Goal: Information Seeking & Learning: Find specific page/section

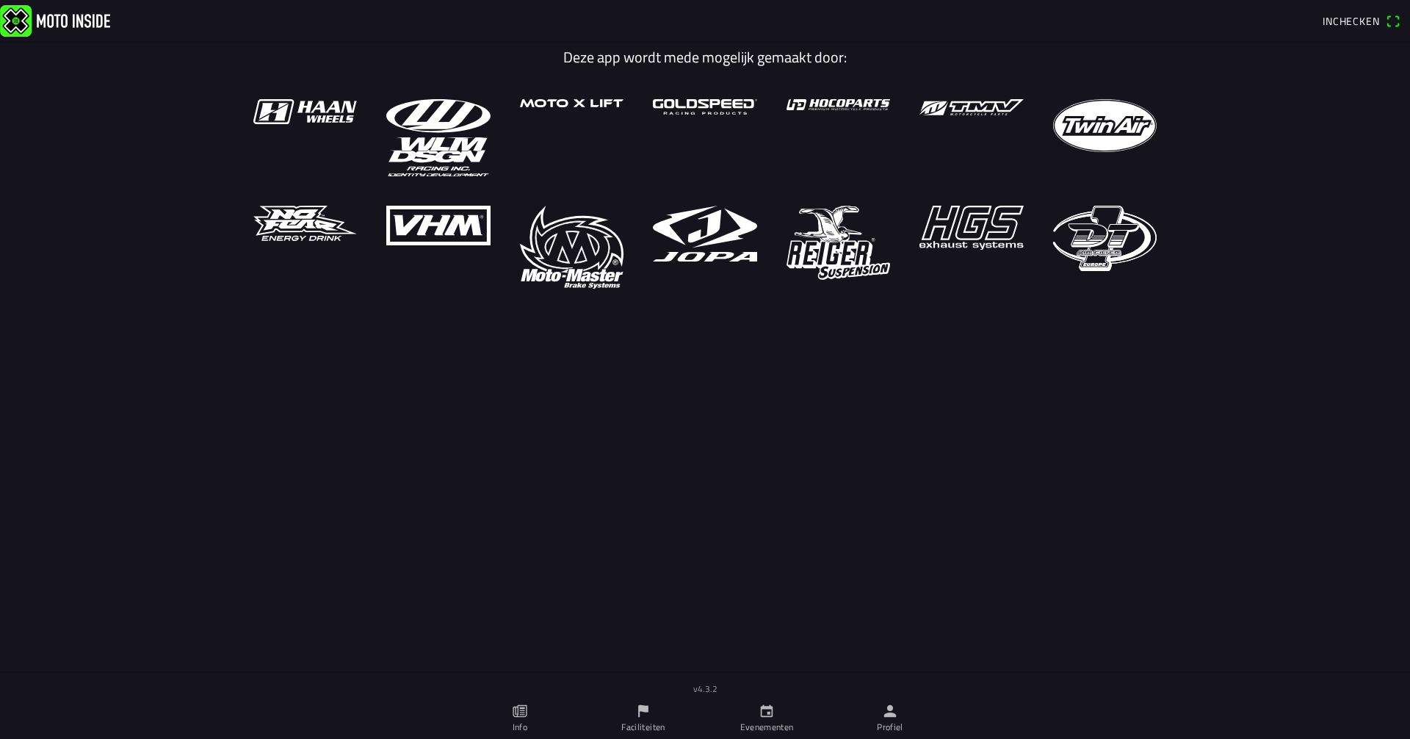
click at [769, 715] on icon "calendar" at bounding box center [766, 711] width 16 height 16
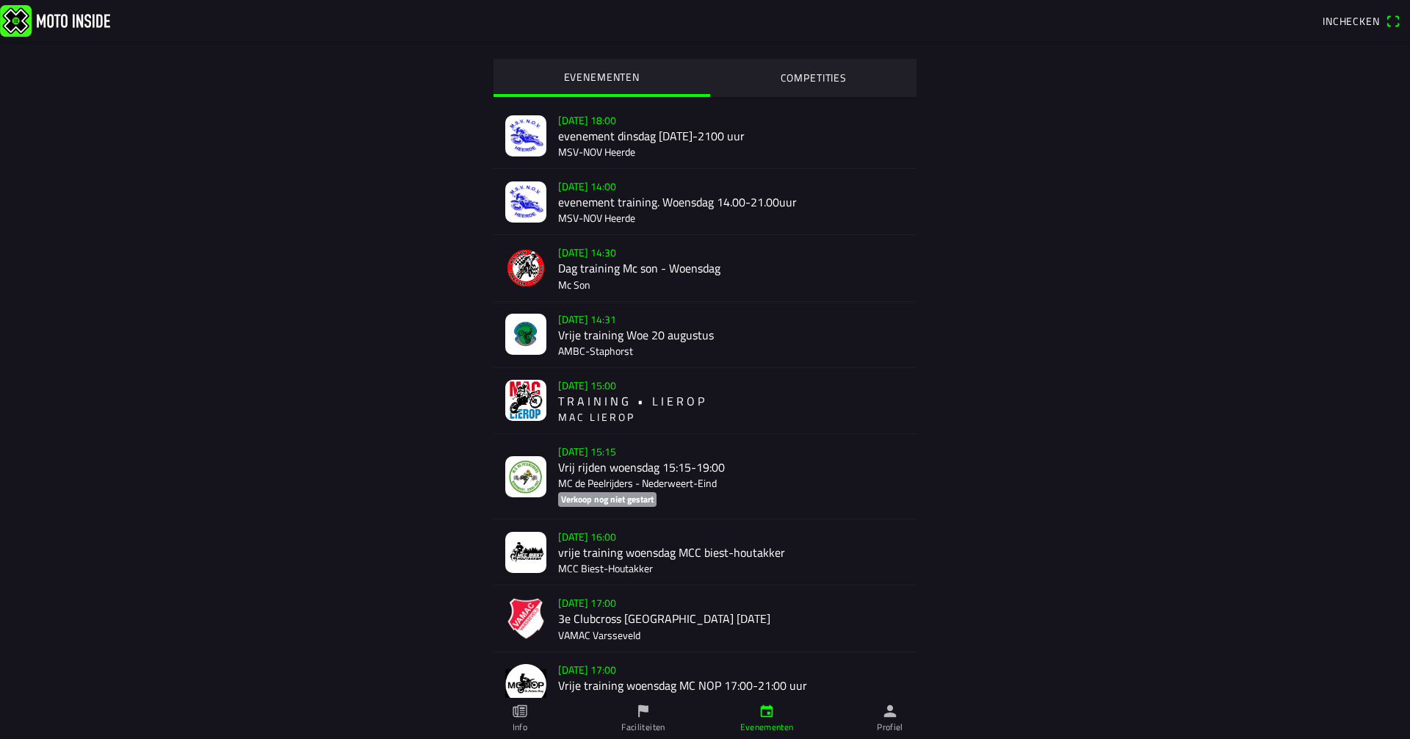
click at [1338, 23] on span "Inchecken" at bounding box center [1350, 20] width 57 height 15
click at [1056, 275] on div "EVENEMENTEN COMPETITIES [DATE] 18:00 evenement dinsdag [DATE]-2100 uur MSV-NOV …" at bounding box center [705, 449] width 940 height 816
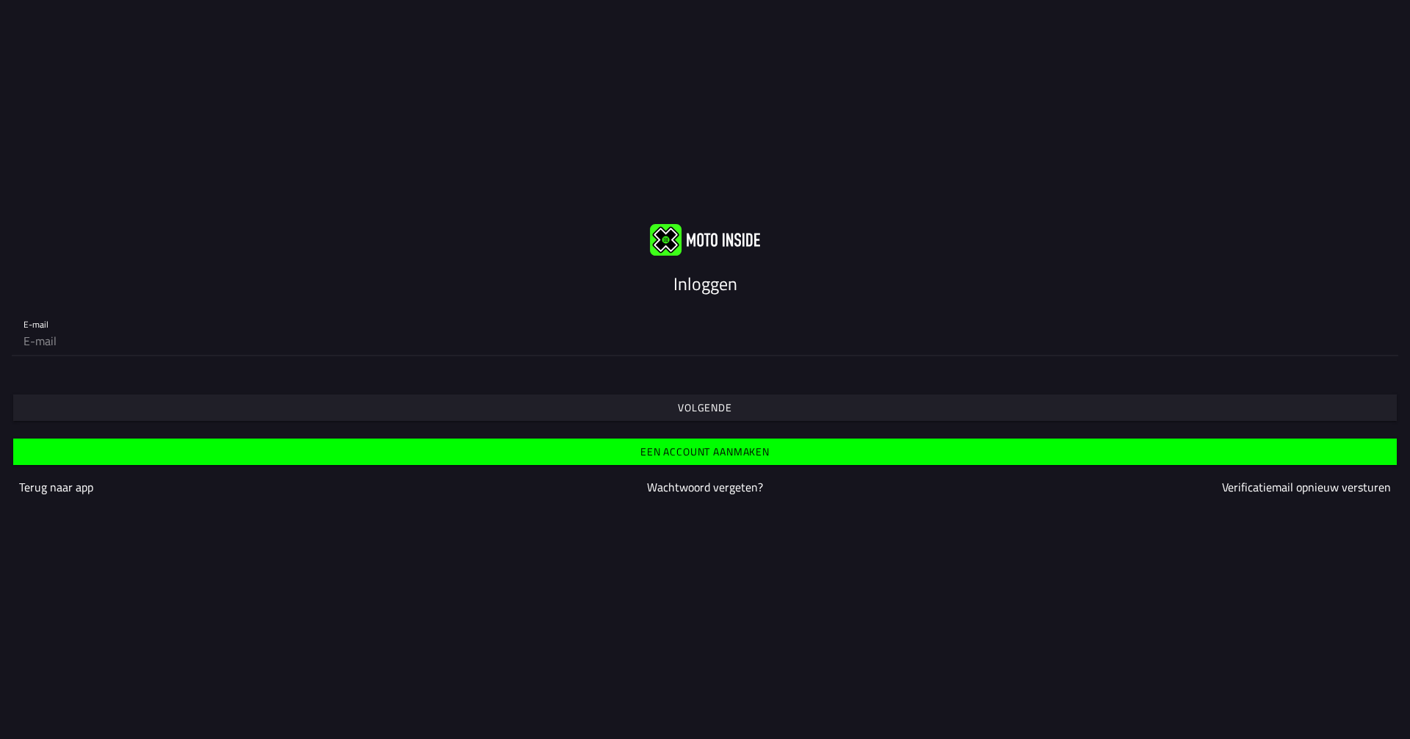
click at [433, 348] on input "email" at bounding box center [704, 340] width 1363 height 29
type input "o"
type input "[EMAIL_ADDRESS][DOMAIN_NAME]"
click at [0, 0] on slot "Volgende" at bounding box center [0, 0] width 0 height 0
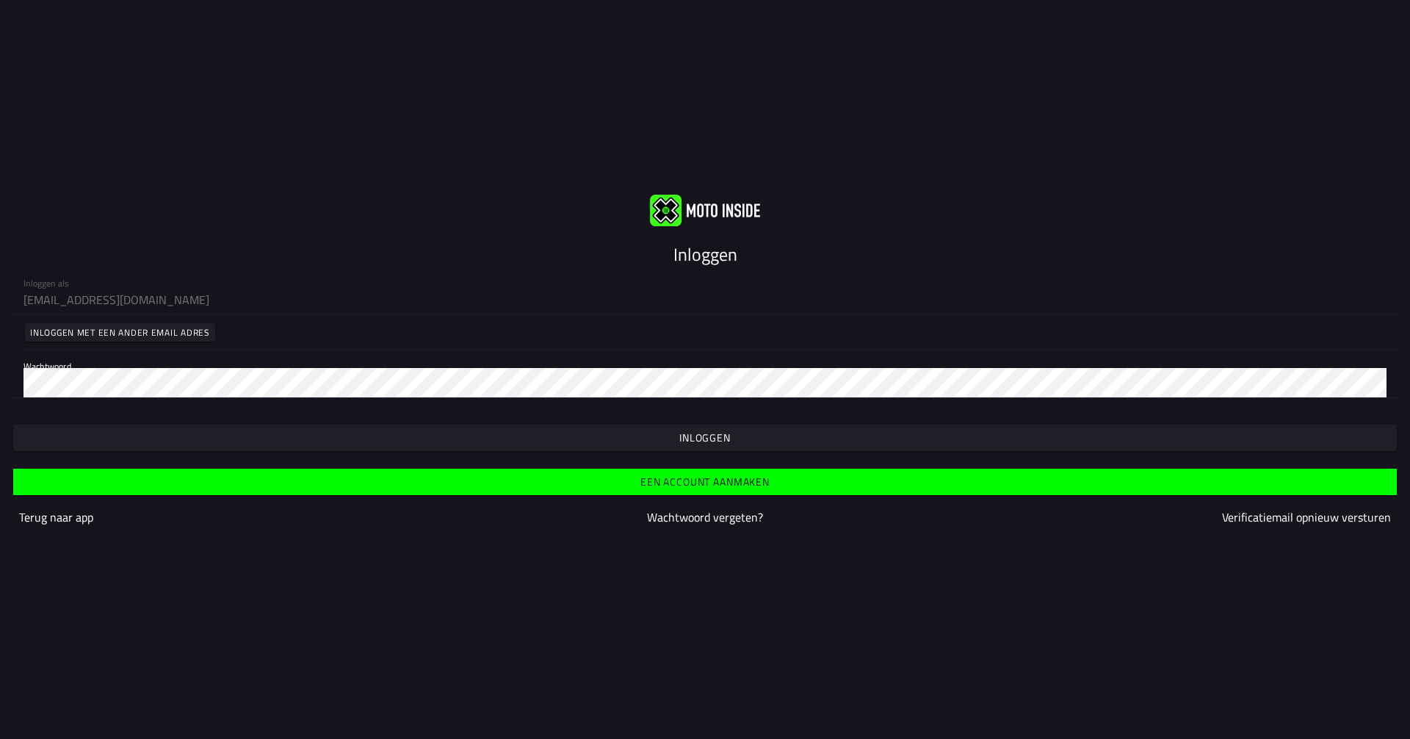
click at [0, 0] on slot "Inloggen" at bounding box center [0, 0] width 0 height 0
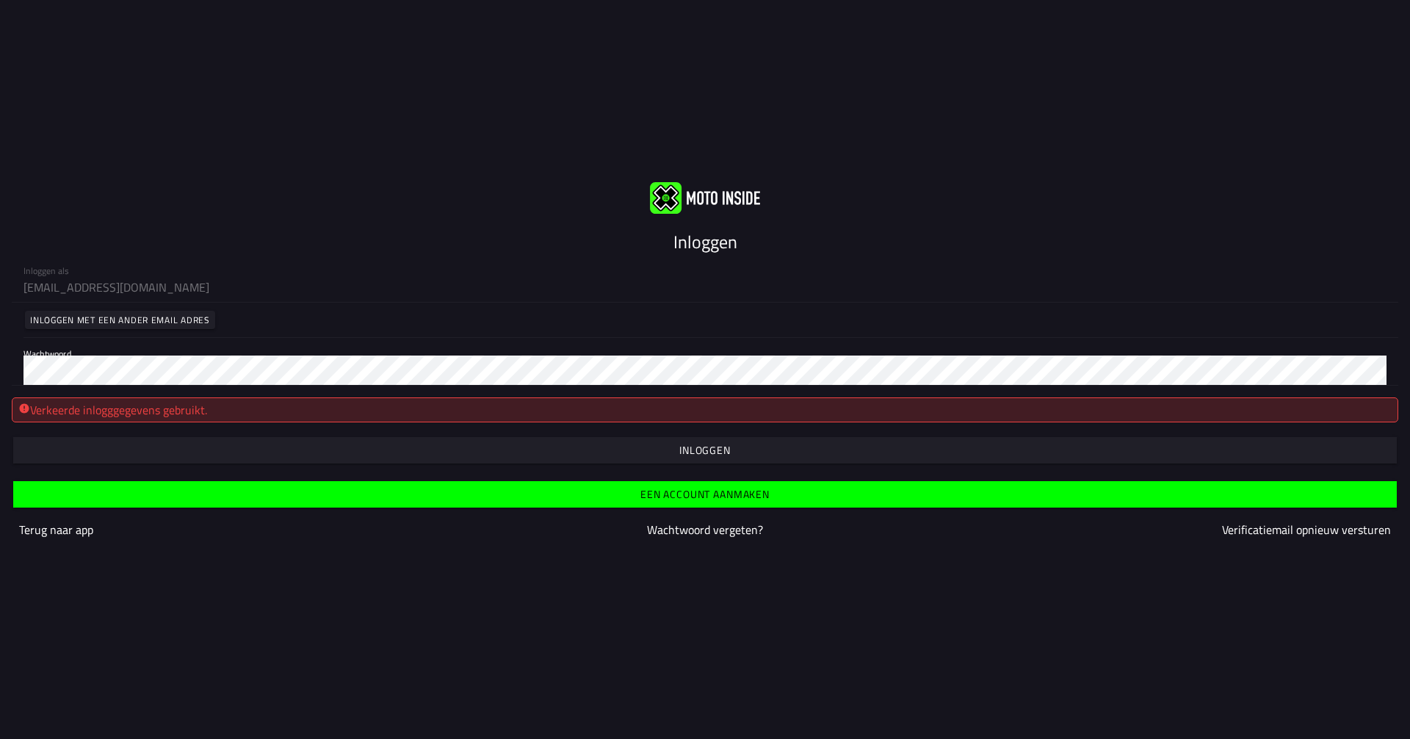
click at [812, 586] on div "Inloggen Inloggen als [EMAIL_ADDRESS][DOMAIN_NAME] Inloggen met een ander email…" at bounding box center [705, 369] width 1410 height 739
click at [0, 0] on slot "Terug naar app" at bounding box center [0, 0] width 0 height 0
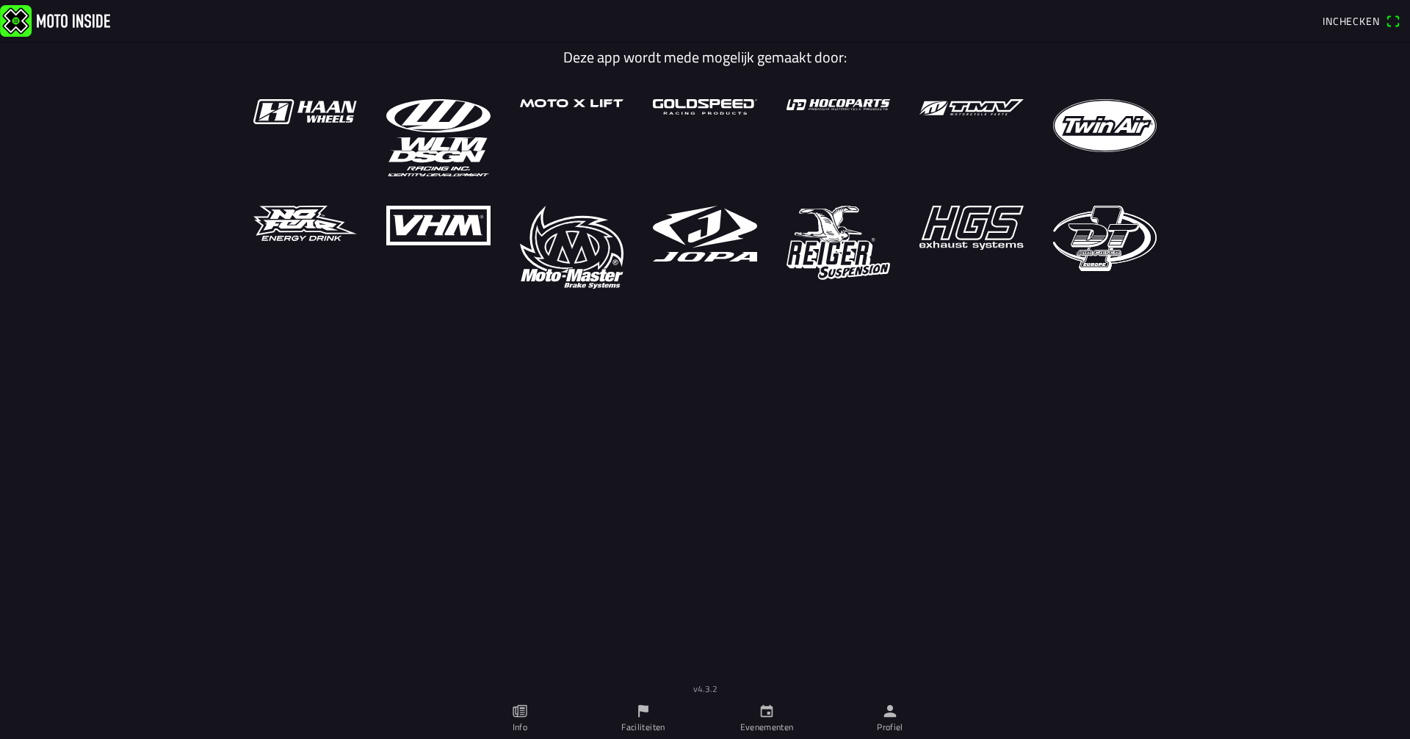
click at [764, 712] on icon "calendar" at bounding box center [766, 711] width 16 height 16
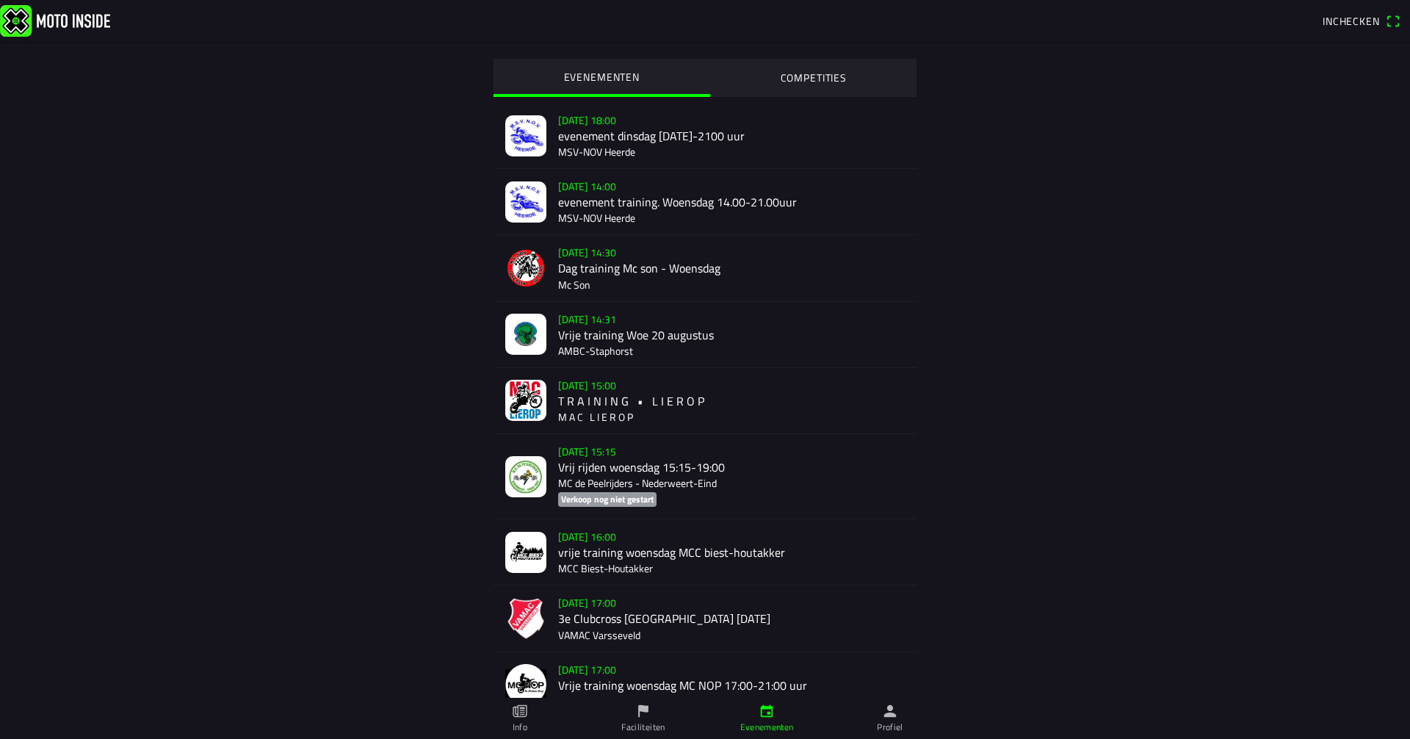
click at [1336, 23] on span "Inchecken" at bounding box center [1350, 20] width 57 height 15
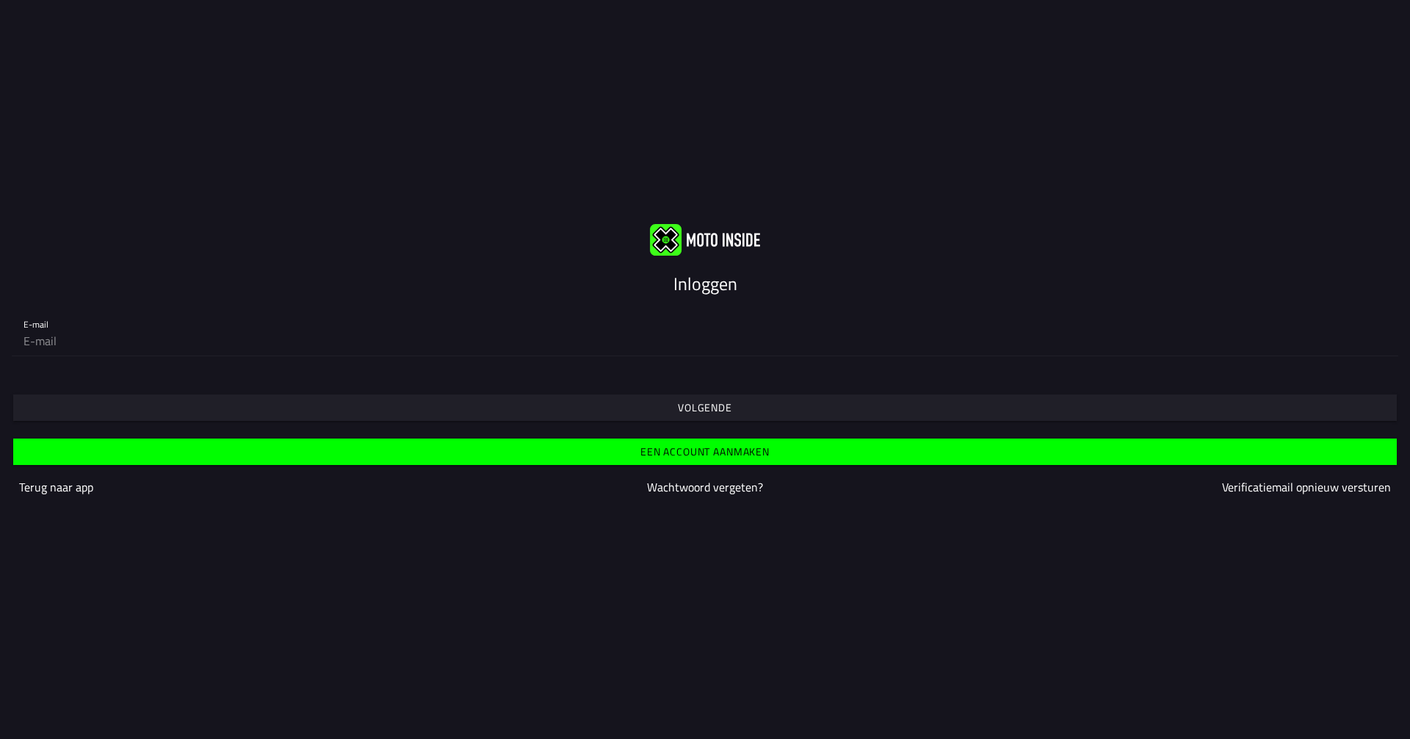
drag, startPoint x: 377, startPoint y: 336, endPoint x: 373, endPoint y: 344, distance: 8.2
click at [377, 337] on input "email" at bounding box center [704, 340] width 1363 height 29
type input "[EMAIL_ADDRESS][DOMAIN_NAME]"
click at [644, 420] on span "Volgende" at bounding box center [704, 407] width 1361 height 26
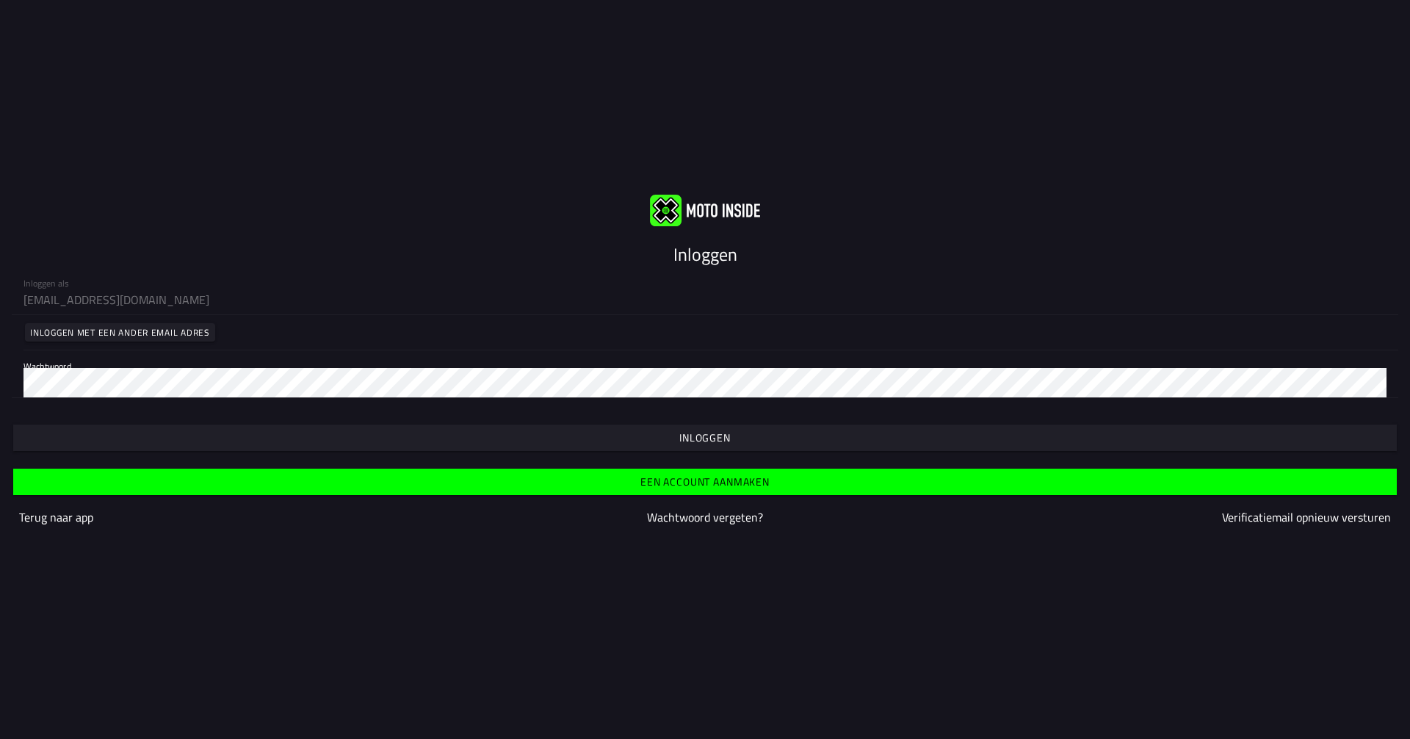
click at [0, 0] on slot "Inloggen" at bounding box center [0, 0] width 0 height 0
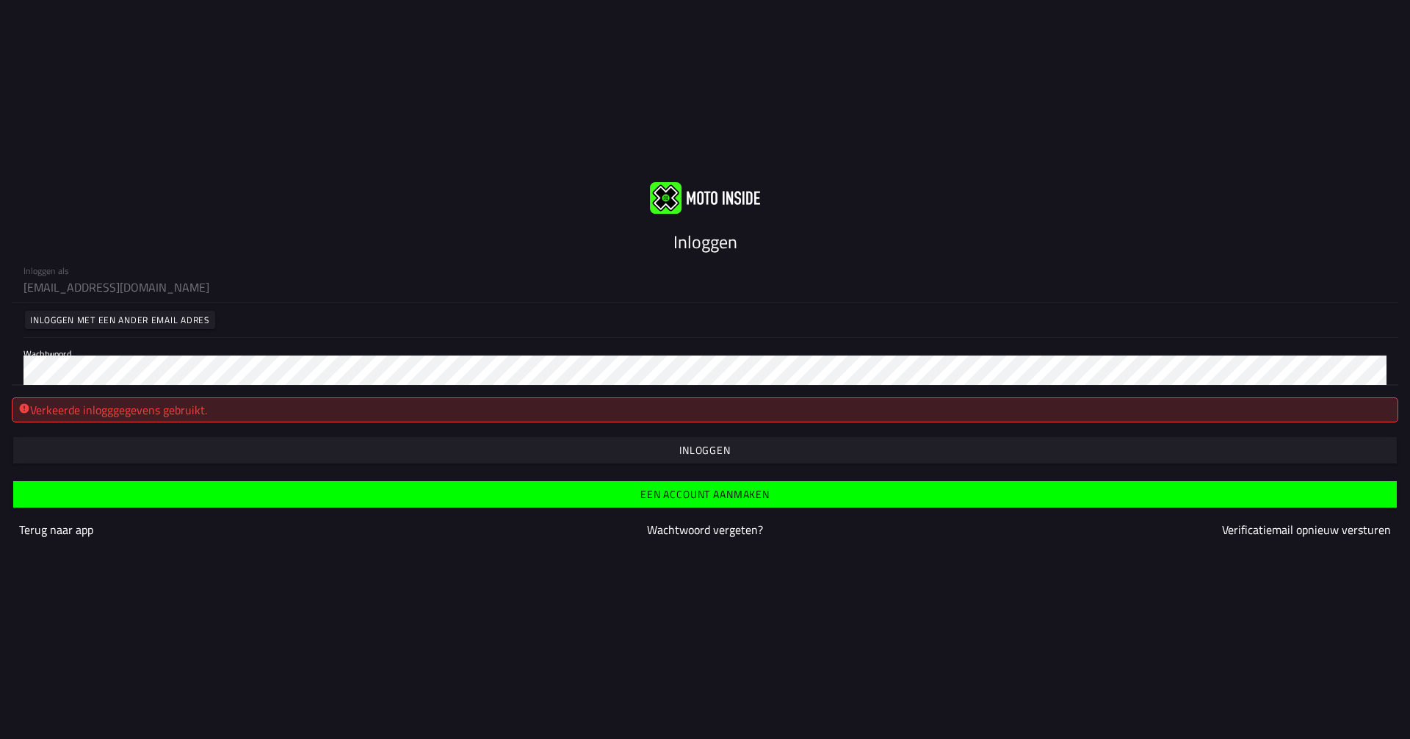
click at [678, 452] on span "button" at bounding box center [704, 450] width 1361 height 26
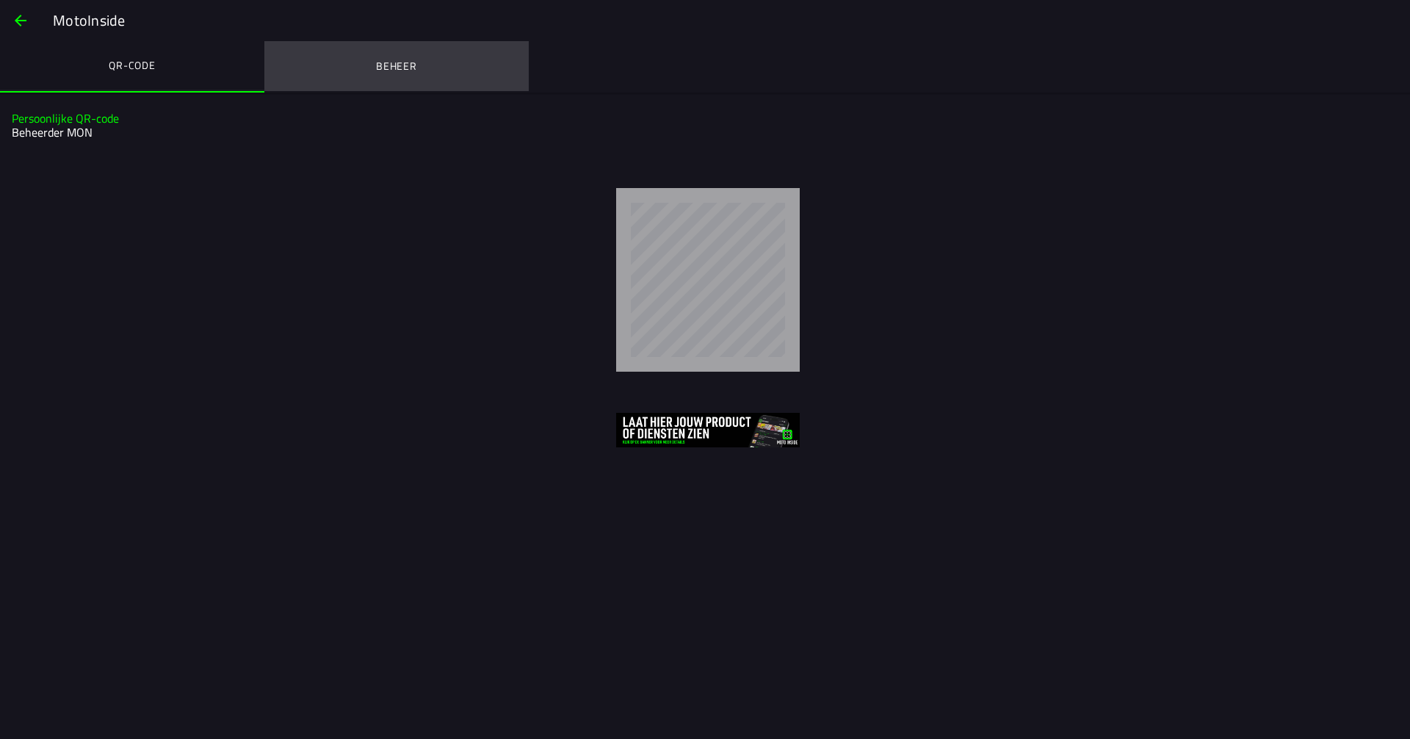
click at [407, 68] on ion-label "Beheer" at bounding box center [396, 66] width 41 height 16
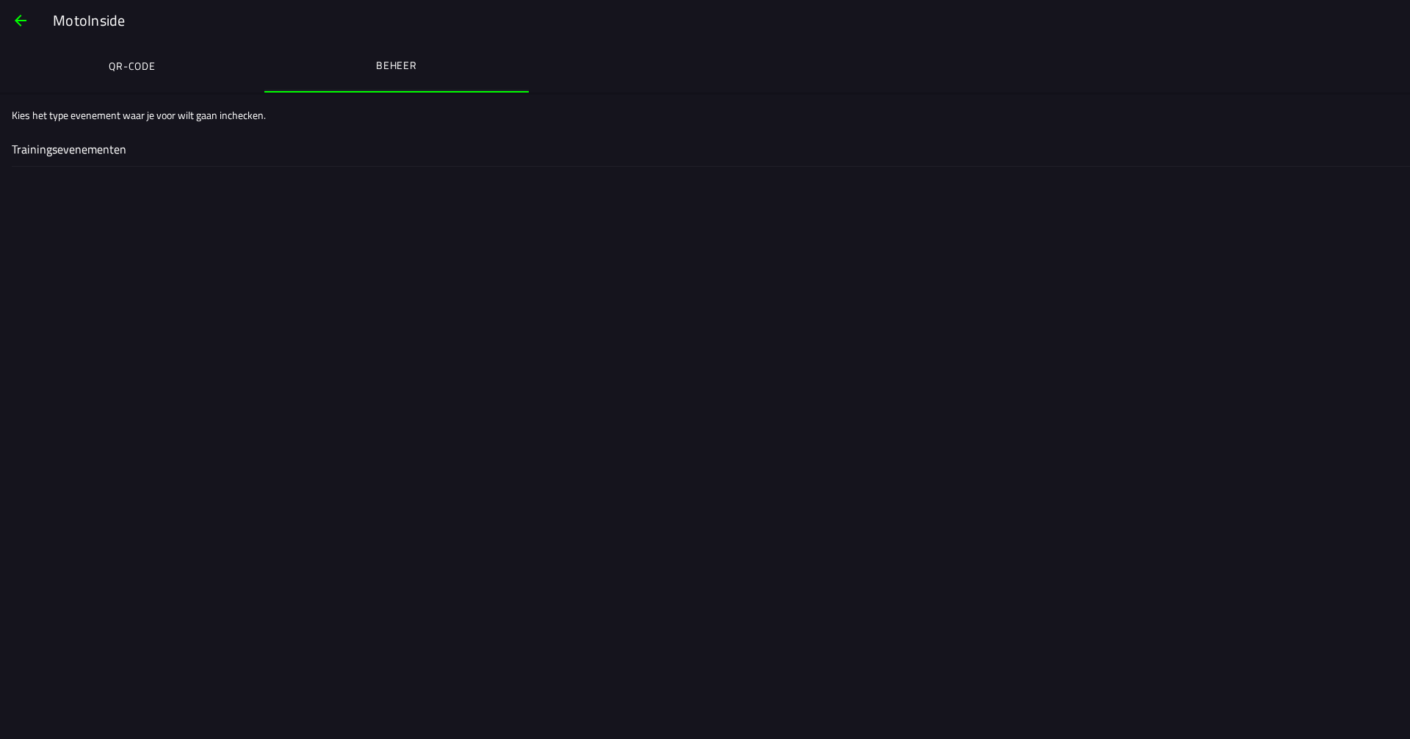
click at [0, 0] on slot "Kies het type evenement waar je voor wilt gaan inchecken." at bounding box center [0, 0] width 0 height 0
click at [87, 148] on ion-label "Trainingsevenementen" at bounding box center [705, 149] width 1386 height 18
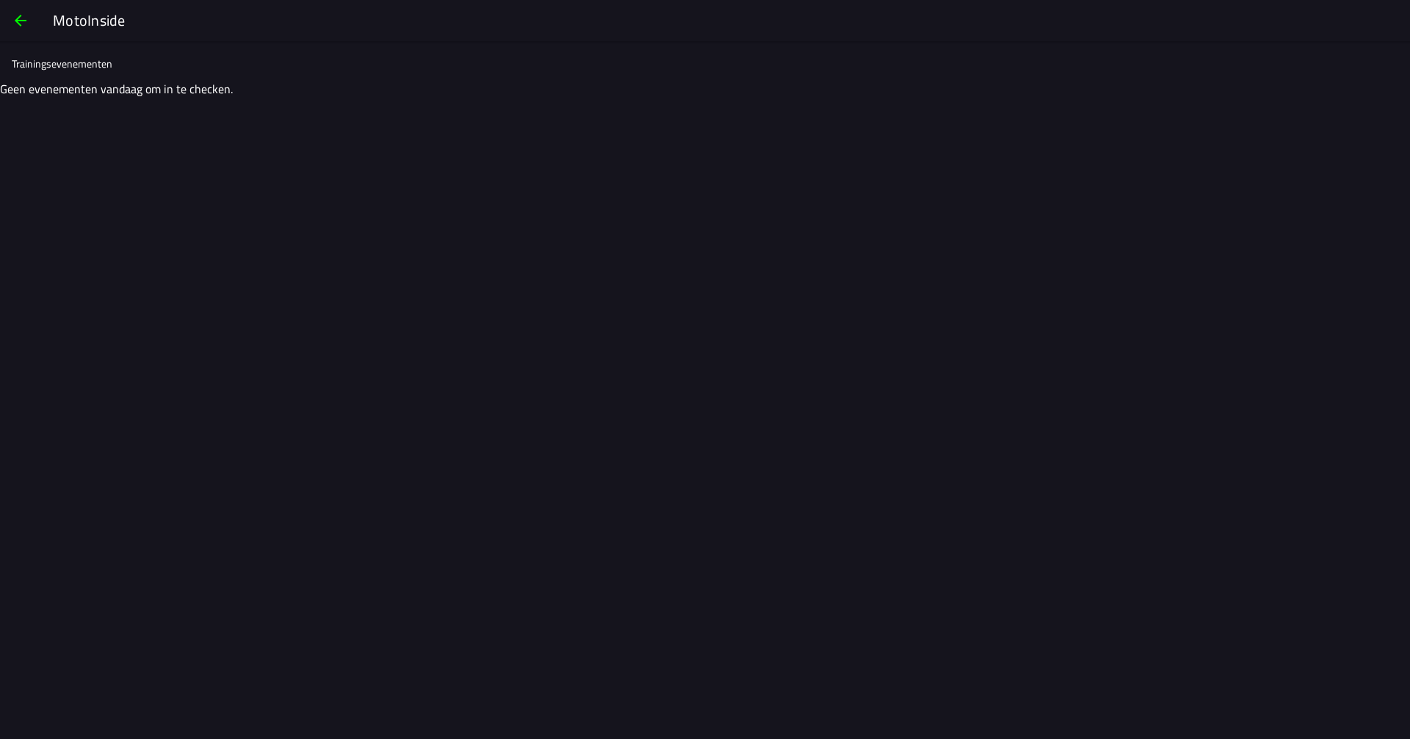
click at [23, 19] on span "button" at bounding box center [21, 20] width 18 height 35
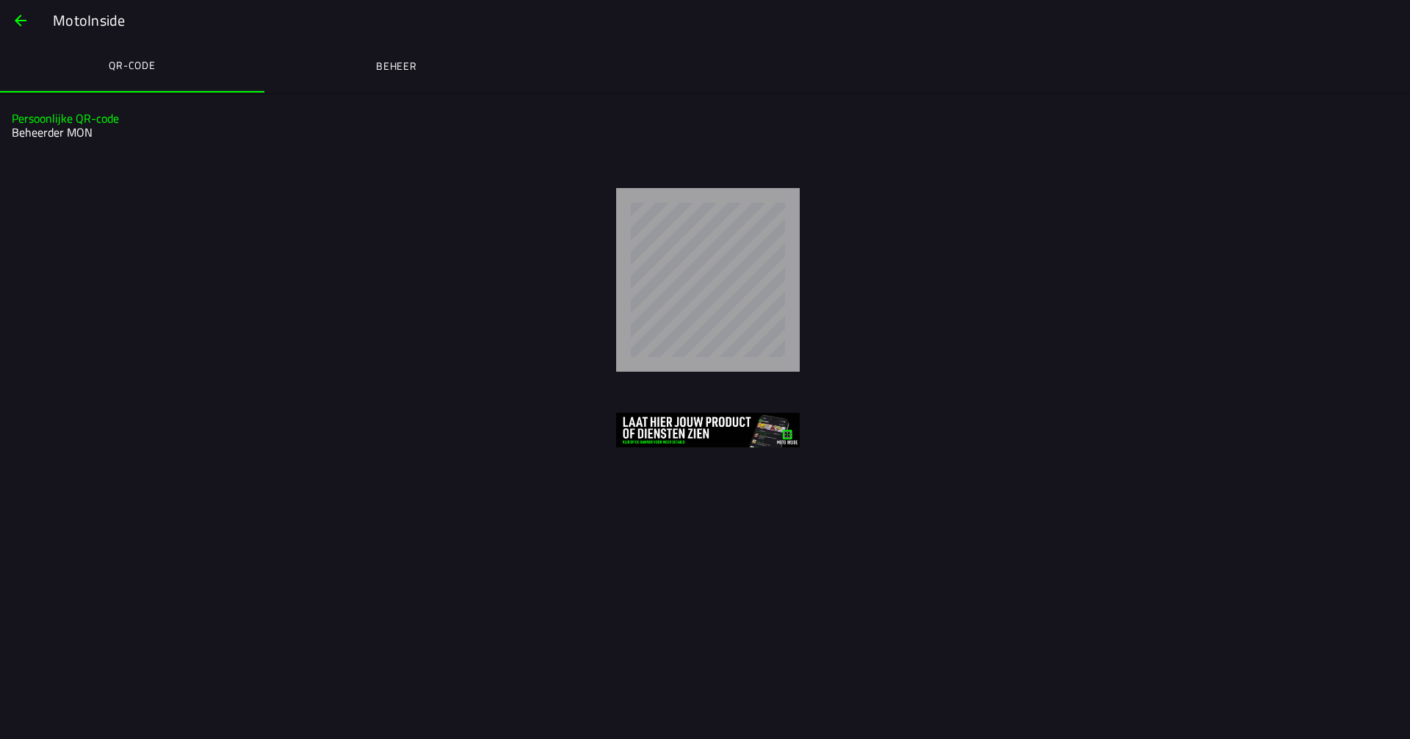
click at [358, 282] on div at bounding box center [708, 280] width 1380 height 184
click at [23, 22] on span "button" at bounding box center [21, 20] width 18 height 35
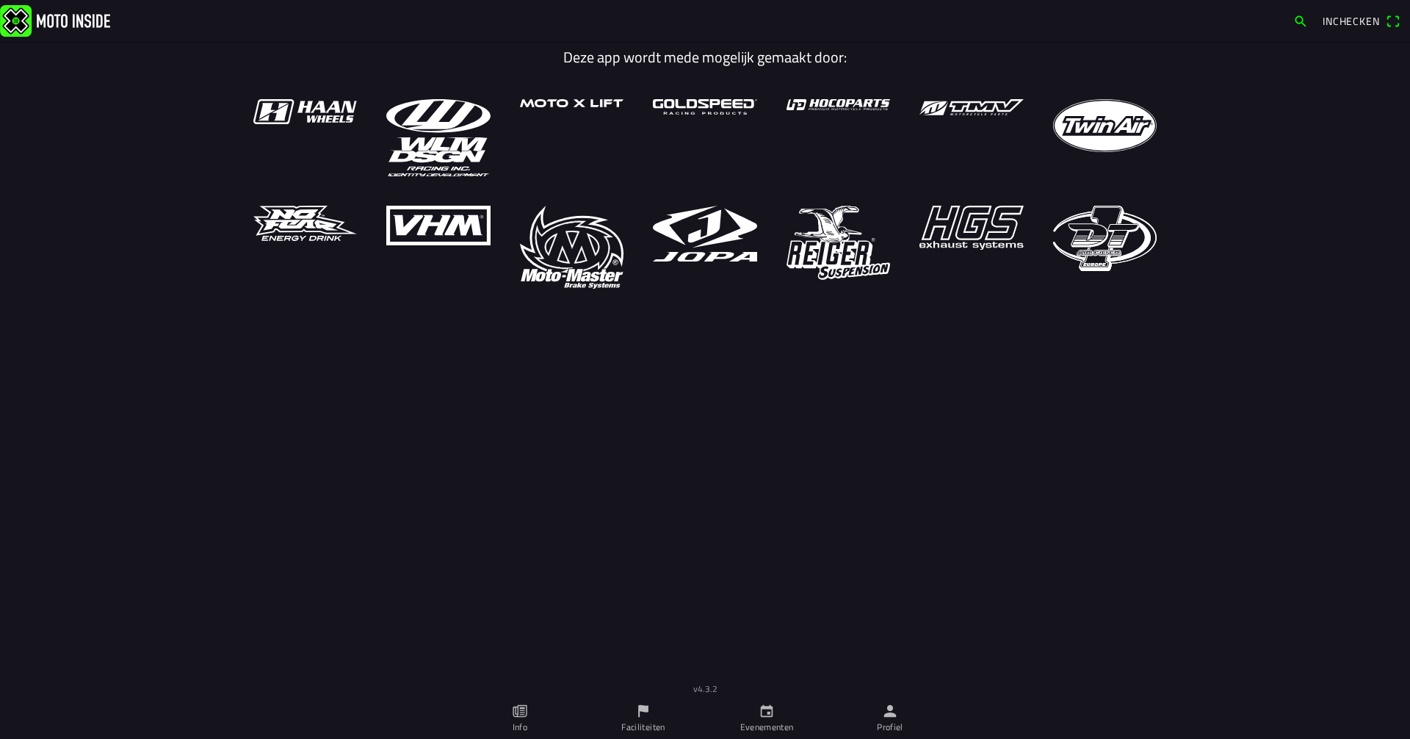
click at [773, 716] on icon "calendar" at bounding box center [766, 711] width 16 height 16
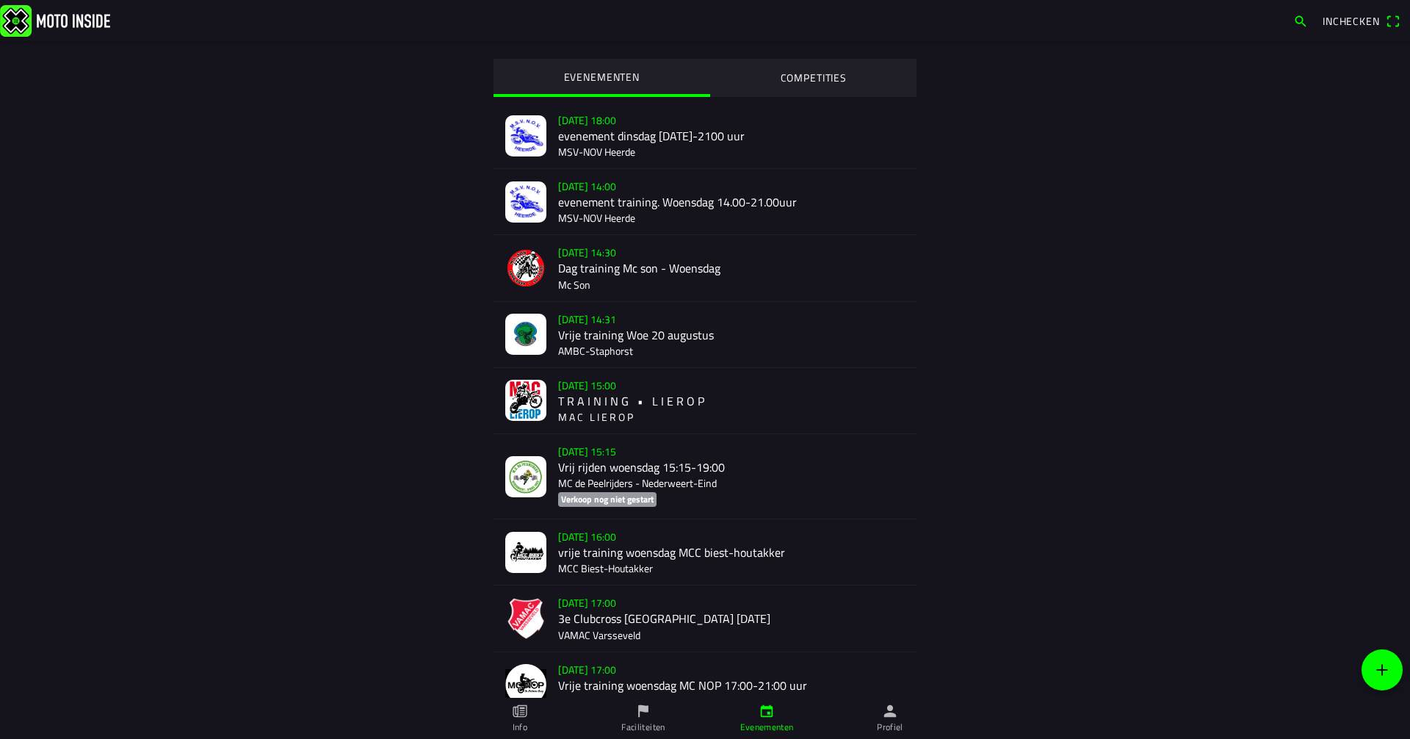
click at [640, 709] on icon "flag" at bounding box center [643, 711] width 10 height 12
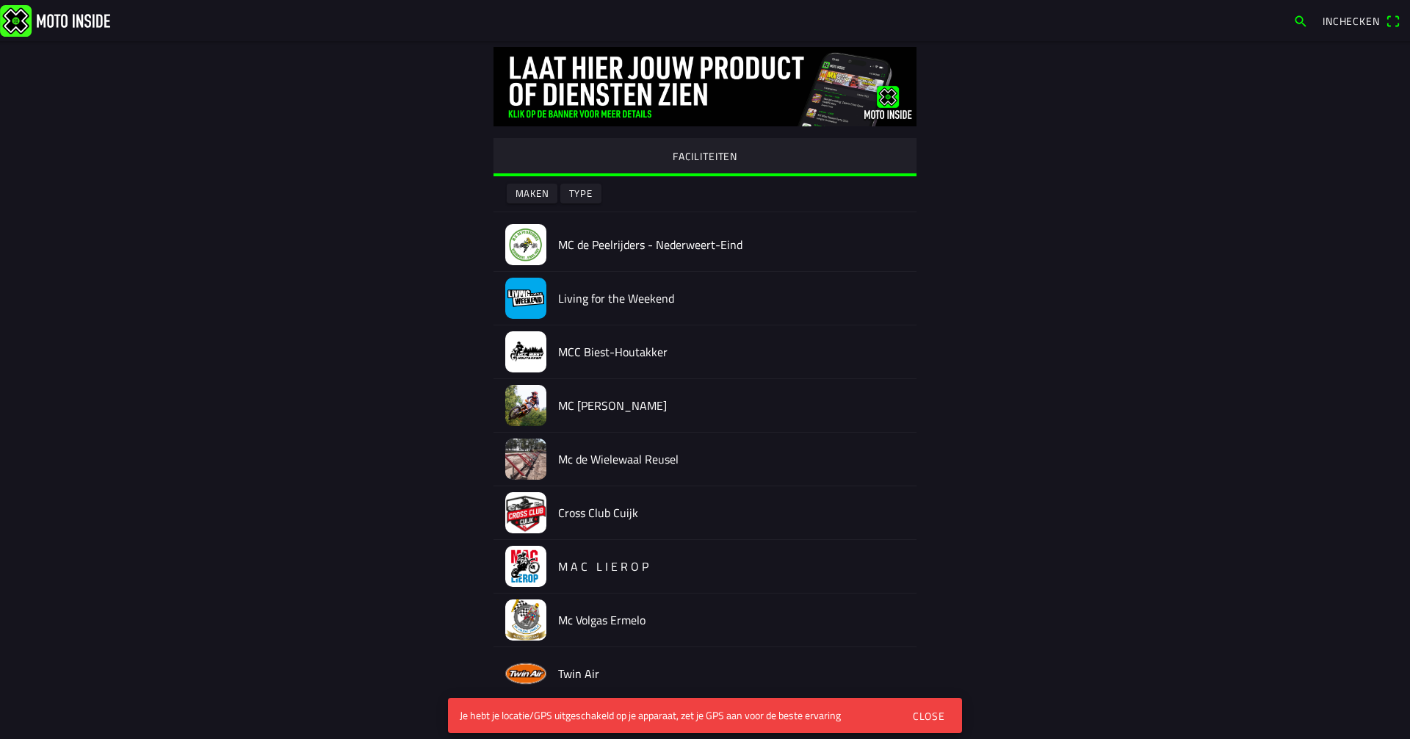
click at [811, 576] on div "M A C L I E R O P" at bounding box center [731, 566] width 347 height 53
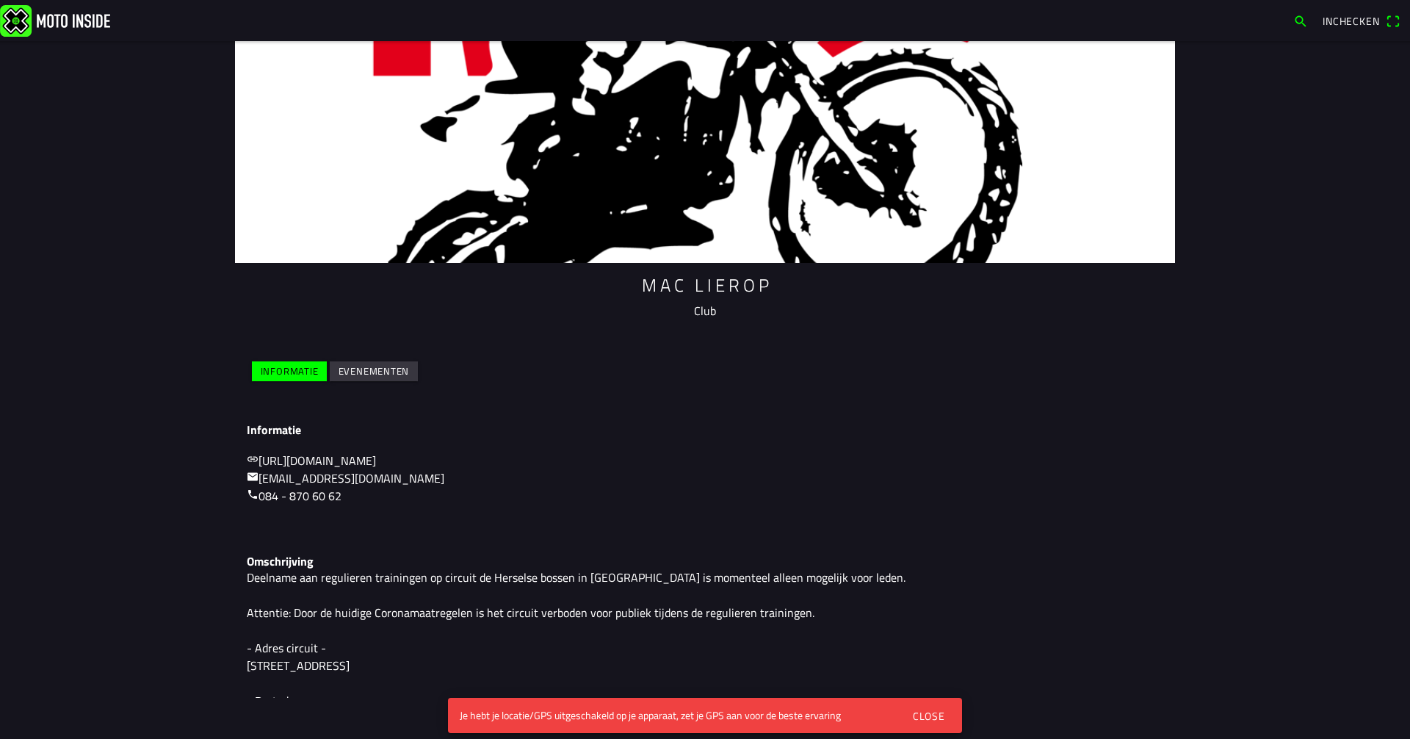
click at [940, 716] on div "Close" at bounding box center [929, 715] width 32 height 15
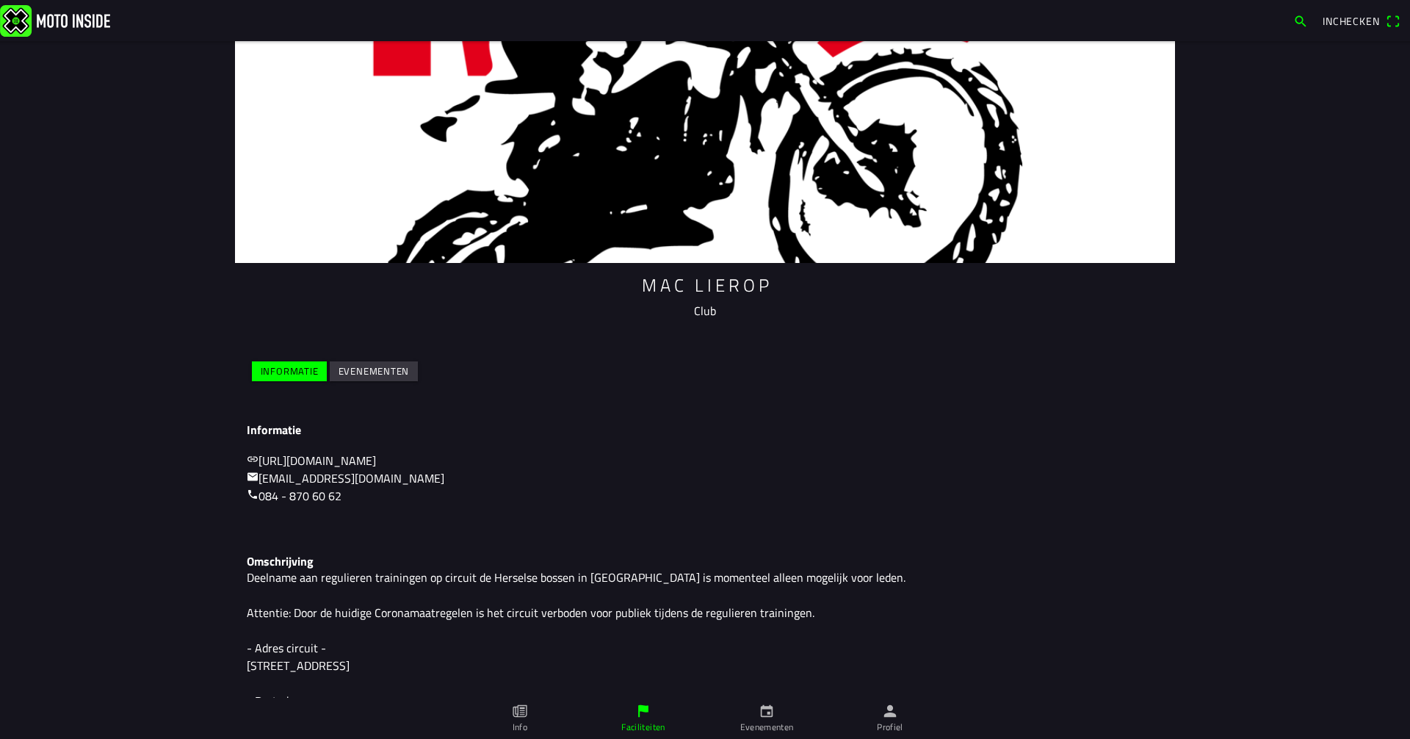
click at [524, 715] on icon "paper" at bounding box center [520, 711] width 16 height 16
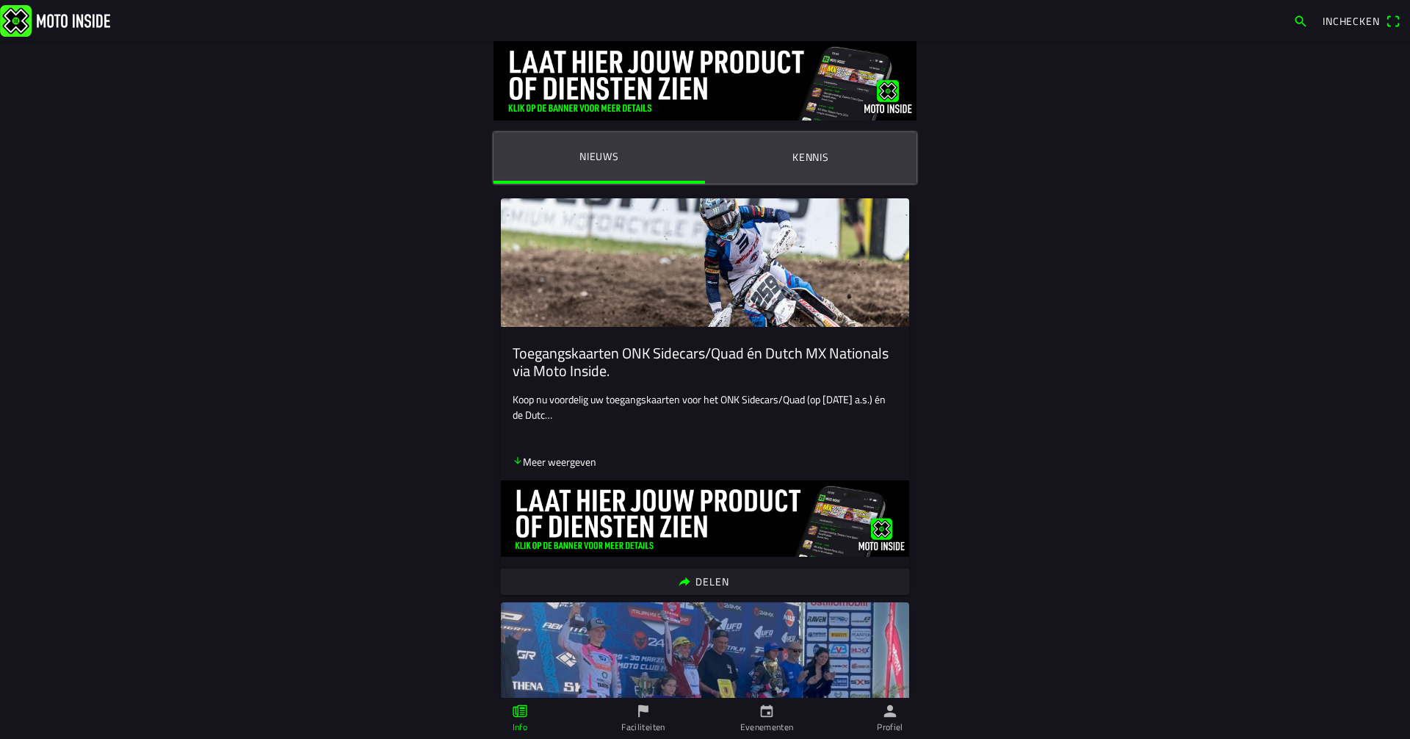
click at [771, 717] on icon "calendar" at bounding box center [766, 711] width 16 height 16
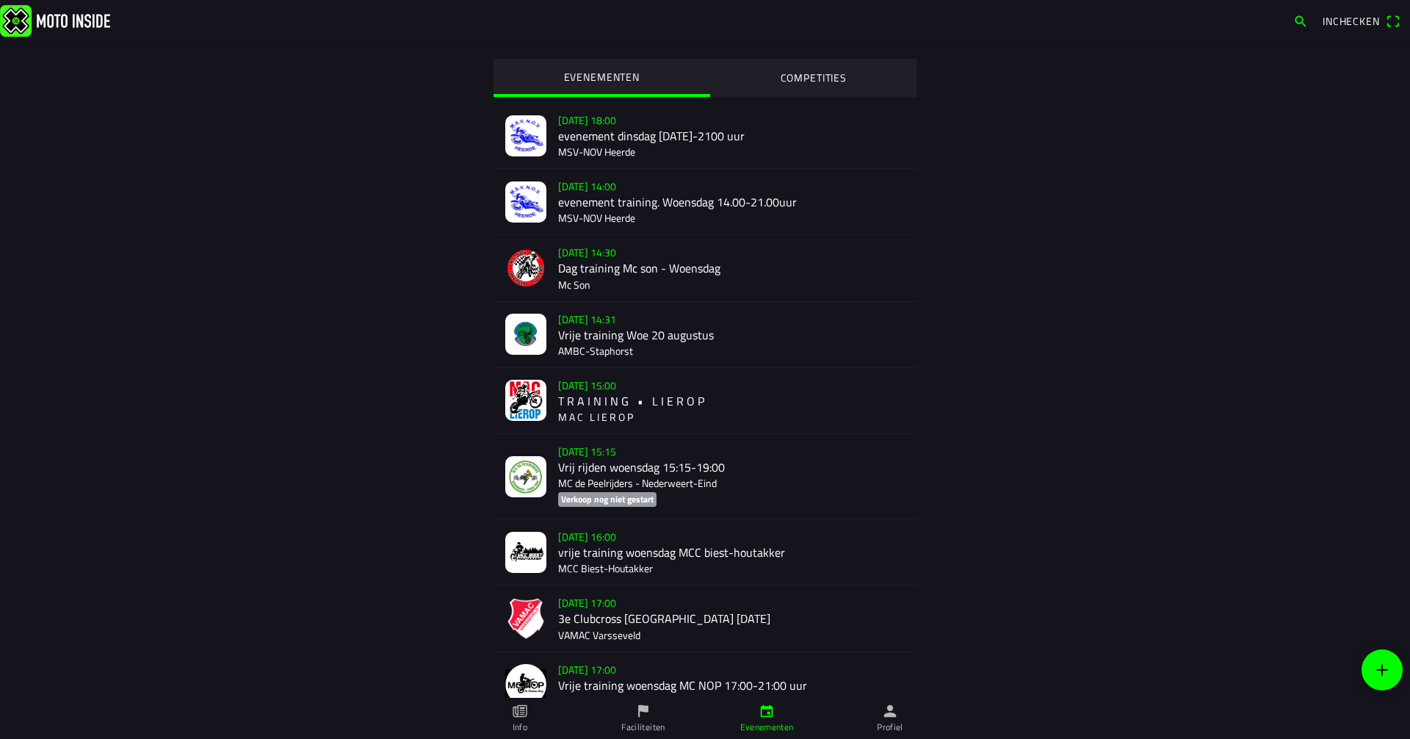
click at [1383, 670] on icon "add" at bounding box center [1382, 669] width 11 height 11
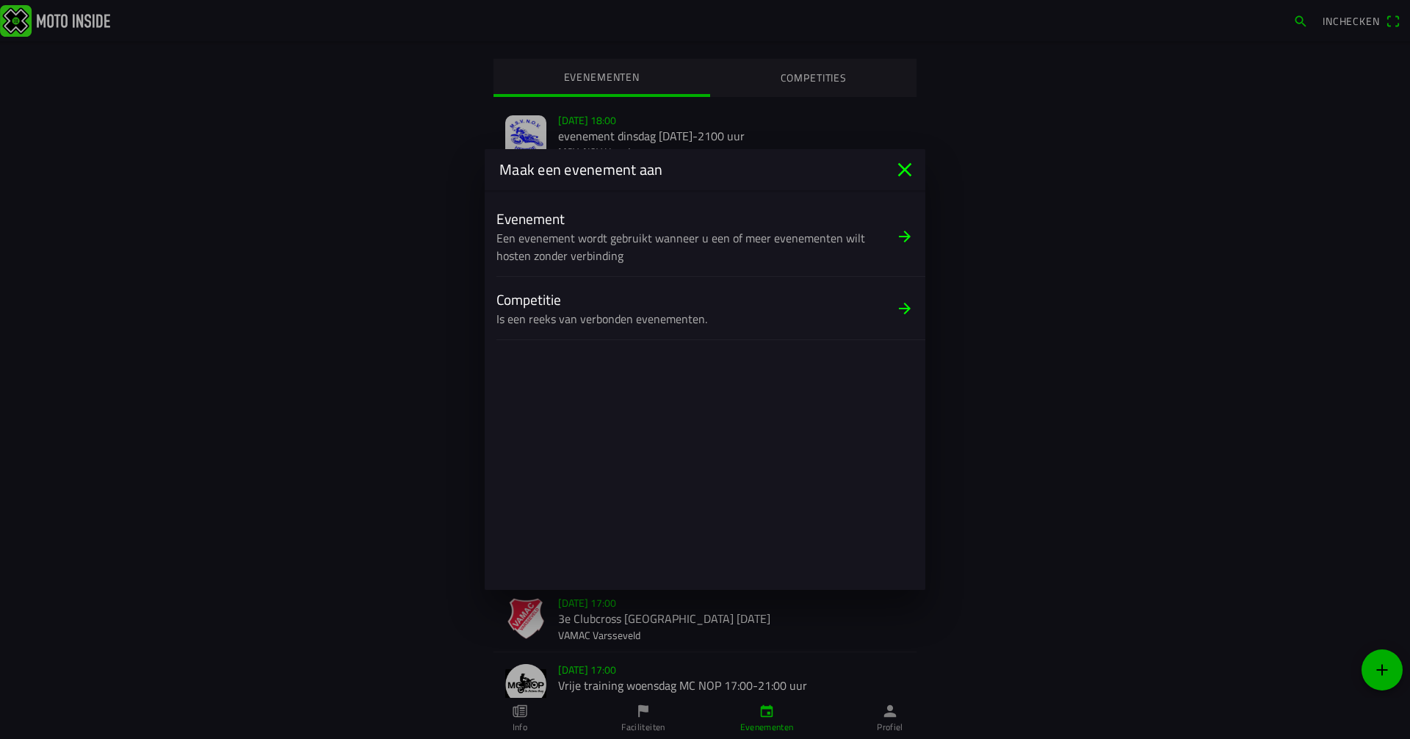
click at [898, 172] on icon "close" at bounding box center [904, 169] width 23 height 23
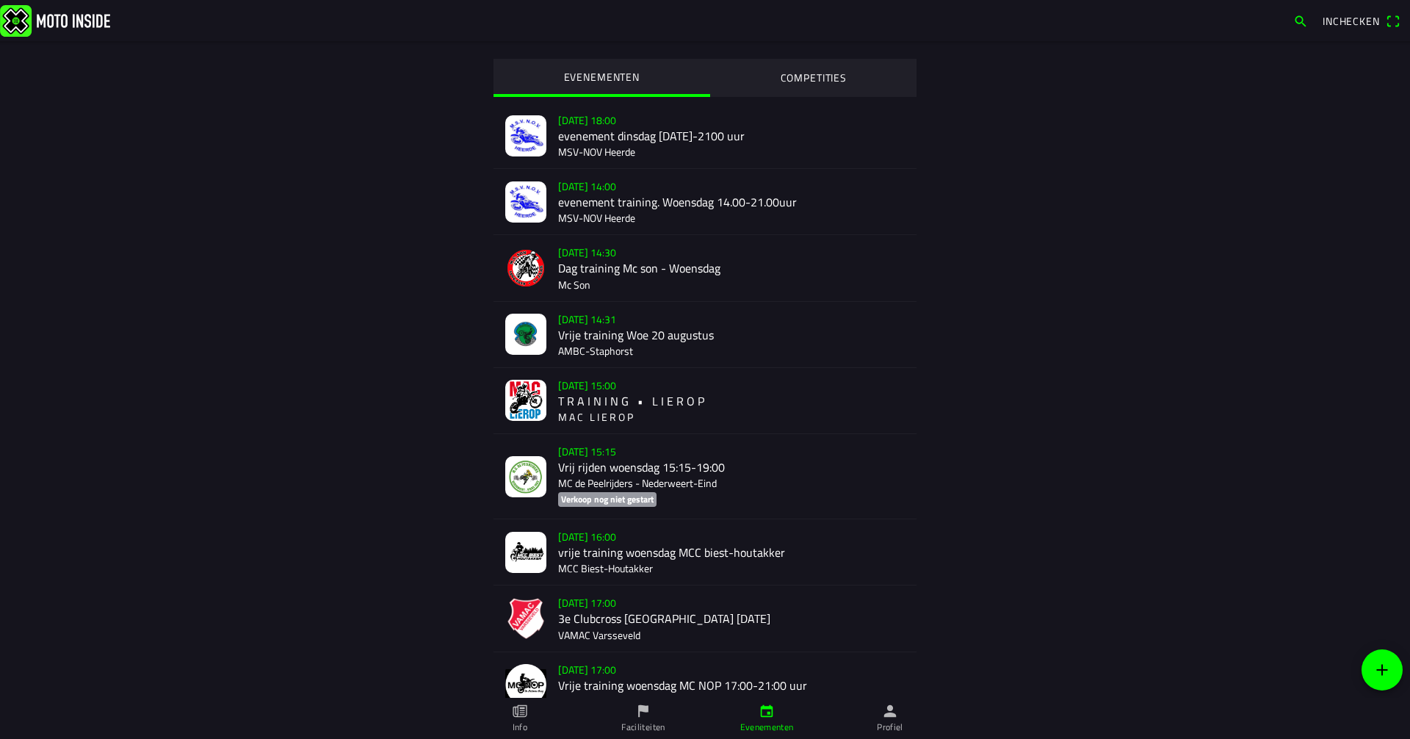
click at [1299, 21] on span "button" at bounding box center [1300, 21] width 15 height 23
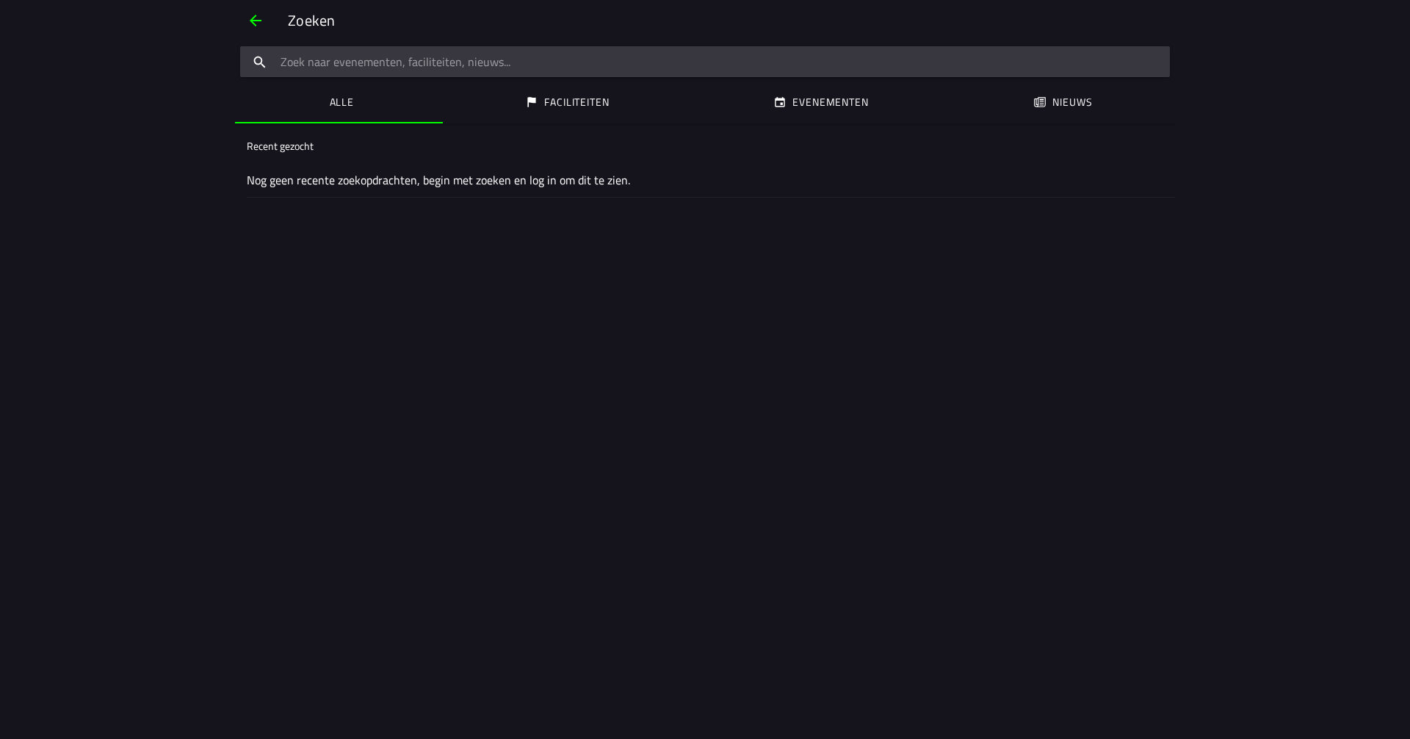
click at [953, 230] on main "Recent gezocht Nog geen recente zoekopdrachten, begin met zoeken en log in om d…" at bounding box center [705, 430] width 1410 height 615
click at [815, 104] on ion-label "Evenementen" at bounding box center [831, 102] width 76 height 16
click at [490, 62] on input "search text" at bounding box center [705, 61] width 930 height 31
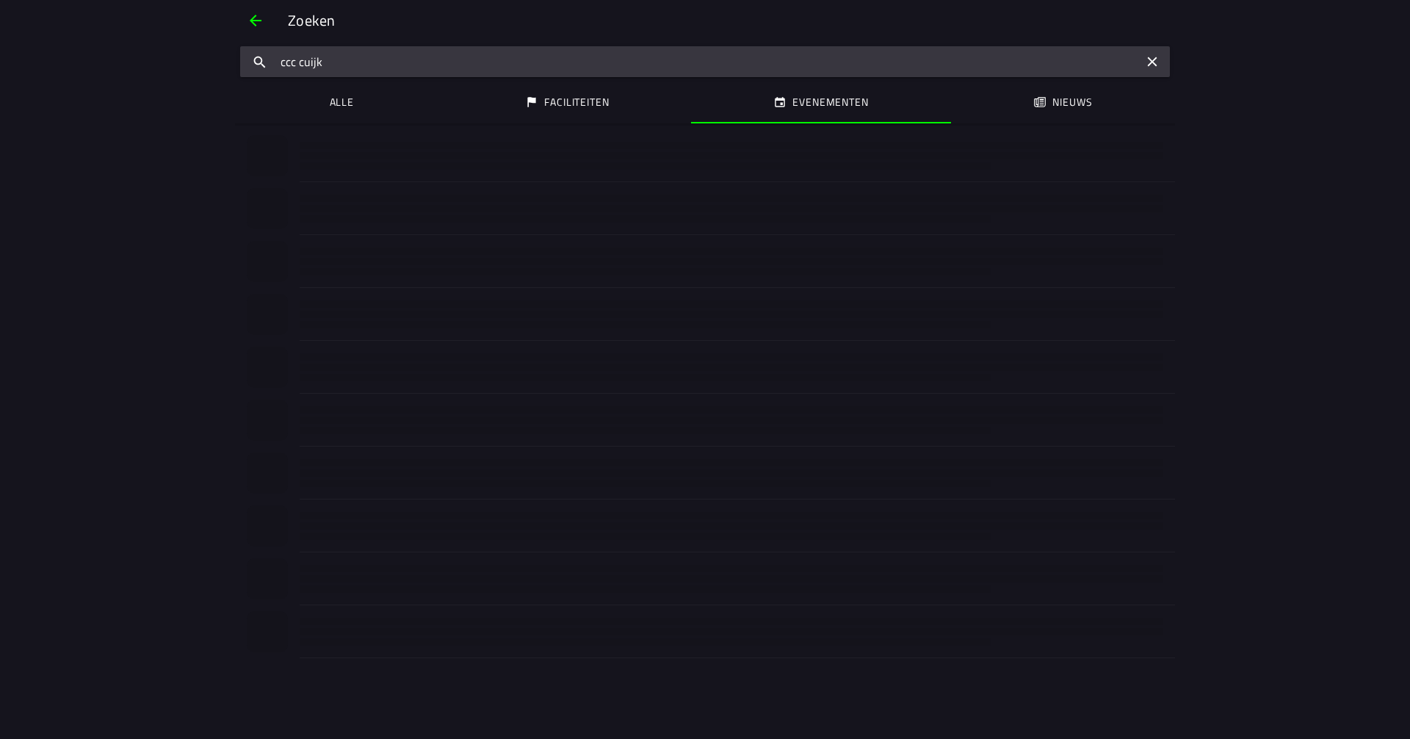
type input "ccc cuijk"
click at [294, 151] on ion-label "Zoekresultaten" at bounding box center [280, 145] width 66 height 15
drag, startPoint x: 365, startPoint y: 186, endPoint x: 409, endPoint y: 187, distance: 44.1
click at [0, 0] on slot "Geen zoekresultaten gevonden" at bounding box center [0, 0] width 0 height 0
click at [913, 246] on main "Zoekresultaten Geen zoekresultaten gevonden" at bounding box center [705, 430] width 1410 height 615
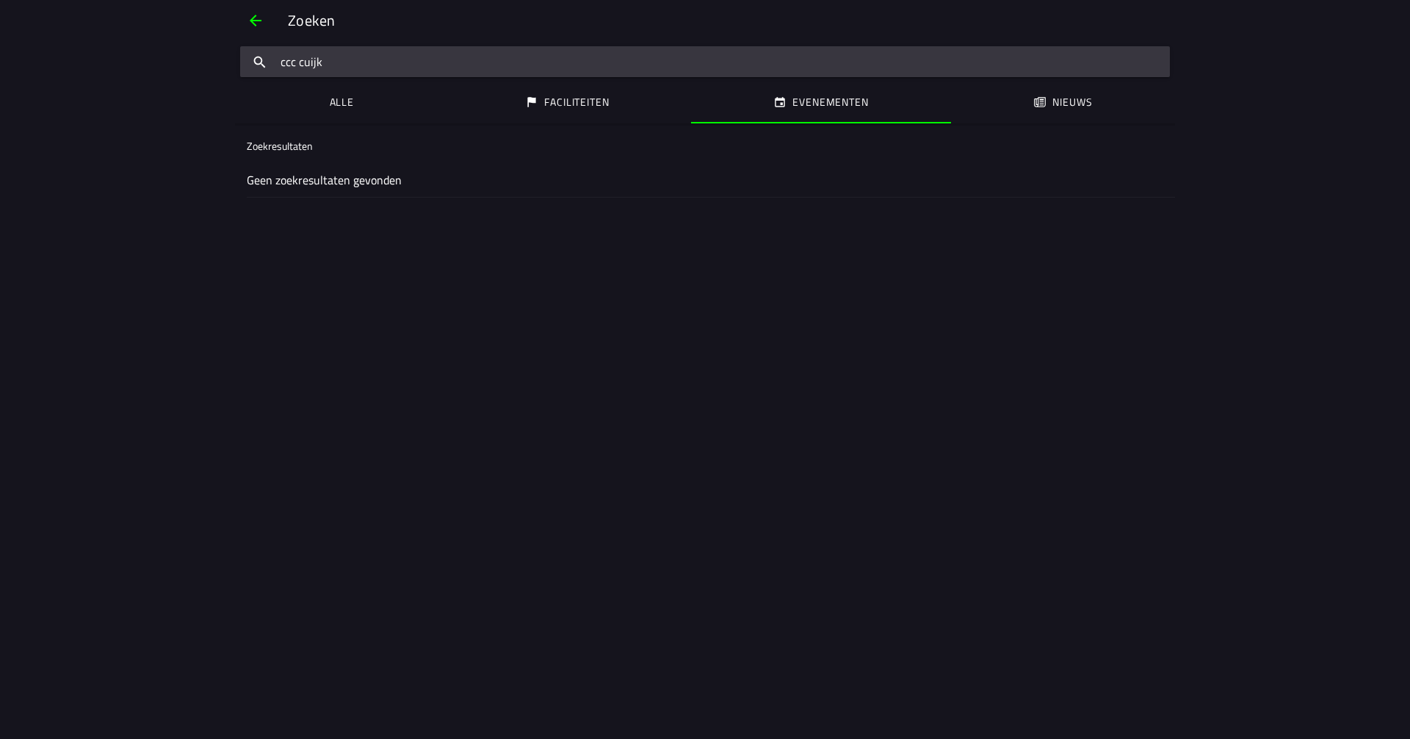
drag, startPoint x: 891, startPoint y: 536, endPoint x: 969, endPoint y: 432, distance: 129.5
click at [894, 526] on main "Zoekresultaten Geen zoekresultaten gevonden" at bounding box center [705, 430] width 1410 height 615
click at [836, 105] on ion-label "Evenementen" at bounding box center [831, 102] width 76 height 16
click at [578, 104] on ion-label "Faciliteiten" at bounding box center [576, 102] width 65 height 16
drag, startPoint x: 1299, startPoint y: 1, endPoint x: 1095, endPoint y: 274, distance: 340.5
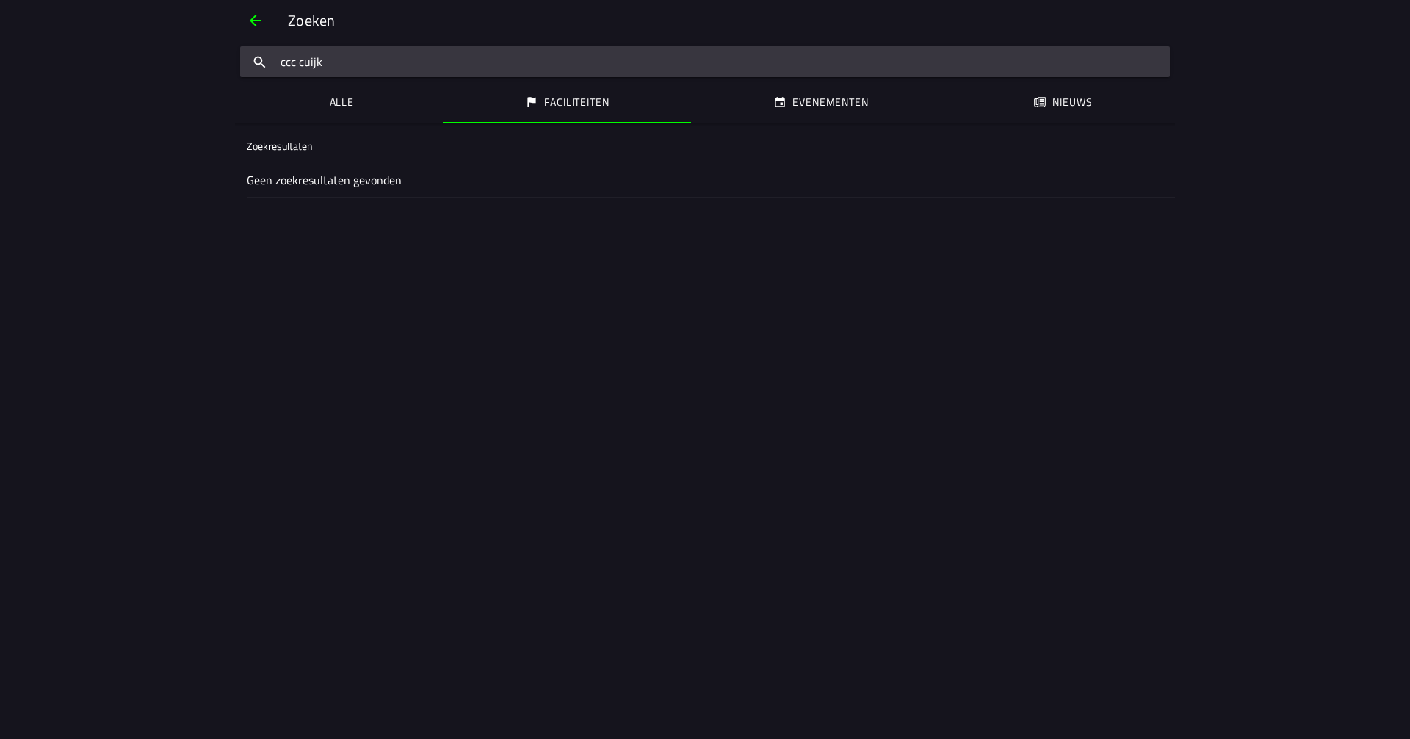
click at [1095, 274] on main "Zoekresultaten Geen zoekresultaten gevonden" at bounding box center [705, 430] width 1410 height 615
